Goal: Information Seeking & Learning: Find specific fact

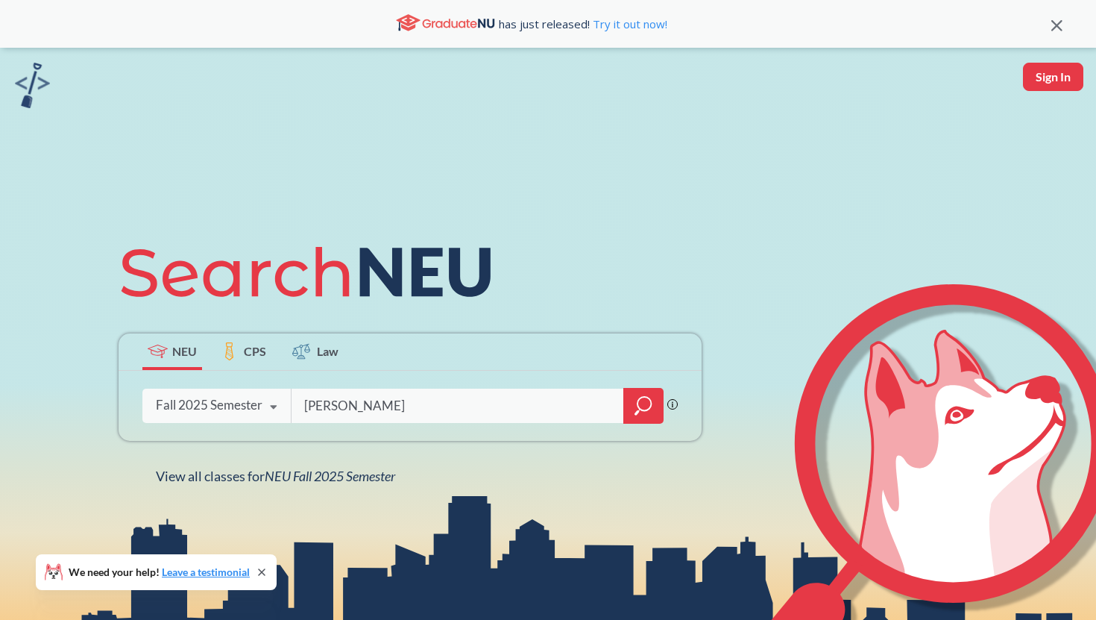
type input "[PERSON_NAME]"
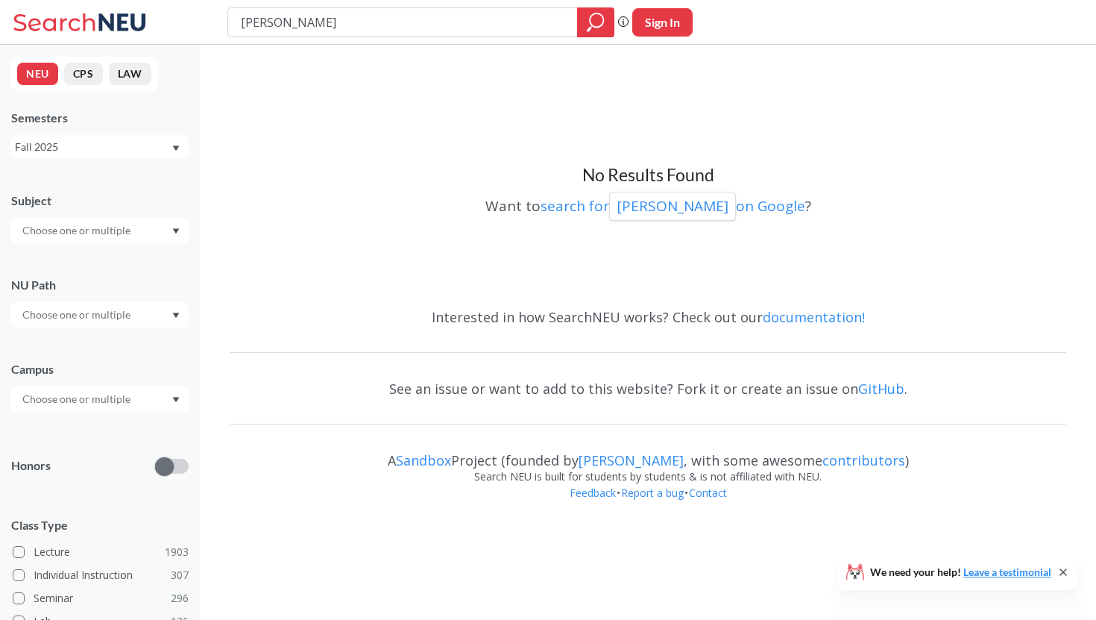
click at [84, 227] on input "text" at bounding box center [77, 231] width 125 height 18
type input "dam"
click at [75, 266] on p "Data Architecture Management" at bounding box center [103, 272] width 169 height 15
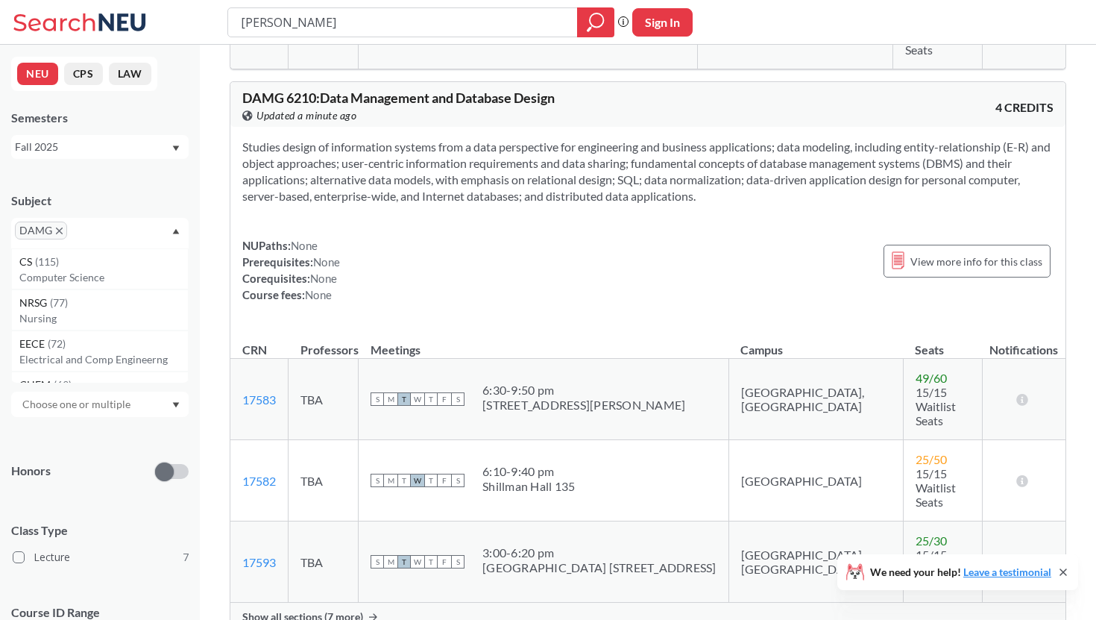
scroll to position [617, 0]
click at [60, 235] on span "DAMG" at bounding box center [41, 231] width 52 height 18
click at [60, 230] on icon "X to remove pill" at bounding box center [59, 230] width 7 height 7
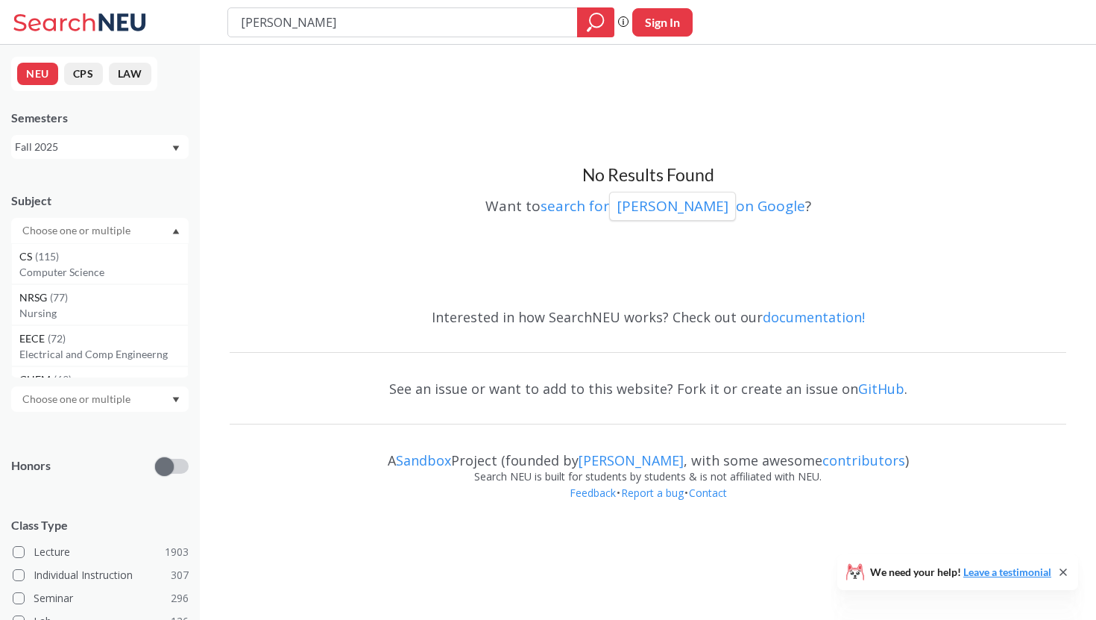
click at [51, 233] on input "text" at bounding box center [77, 231] width 125 height 18
type input "info"
click at [65, 265] on p "Information Systems Program" at bounding box center [103, 272] width 169 height 15
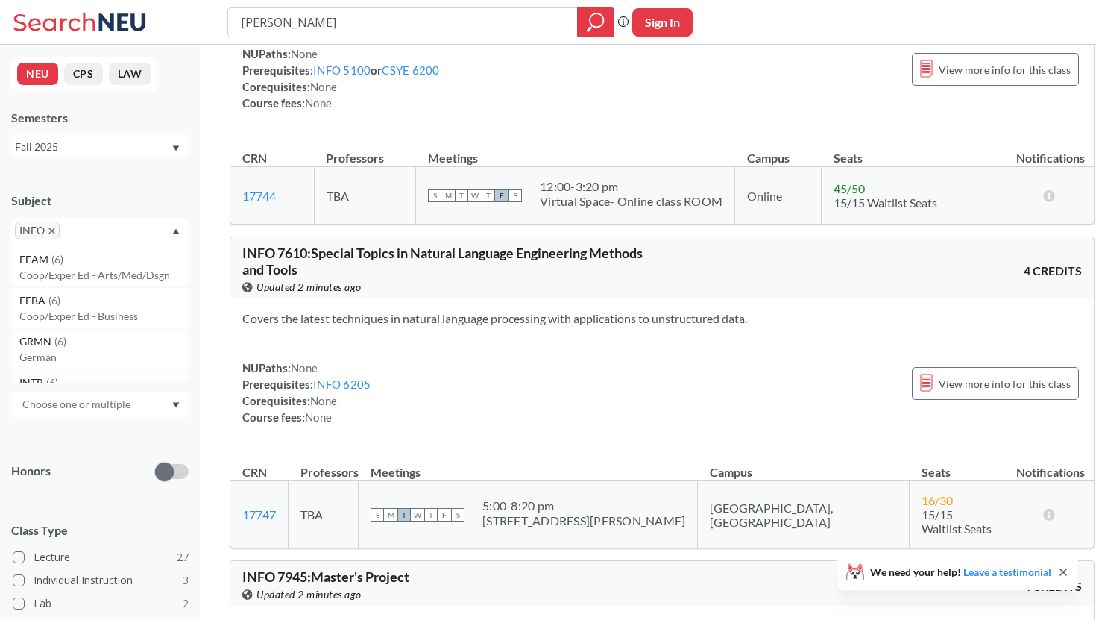
scroll to position [12457, 0]
